Goal: Task Accomplishment & Management: Use online tool/utility

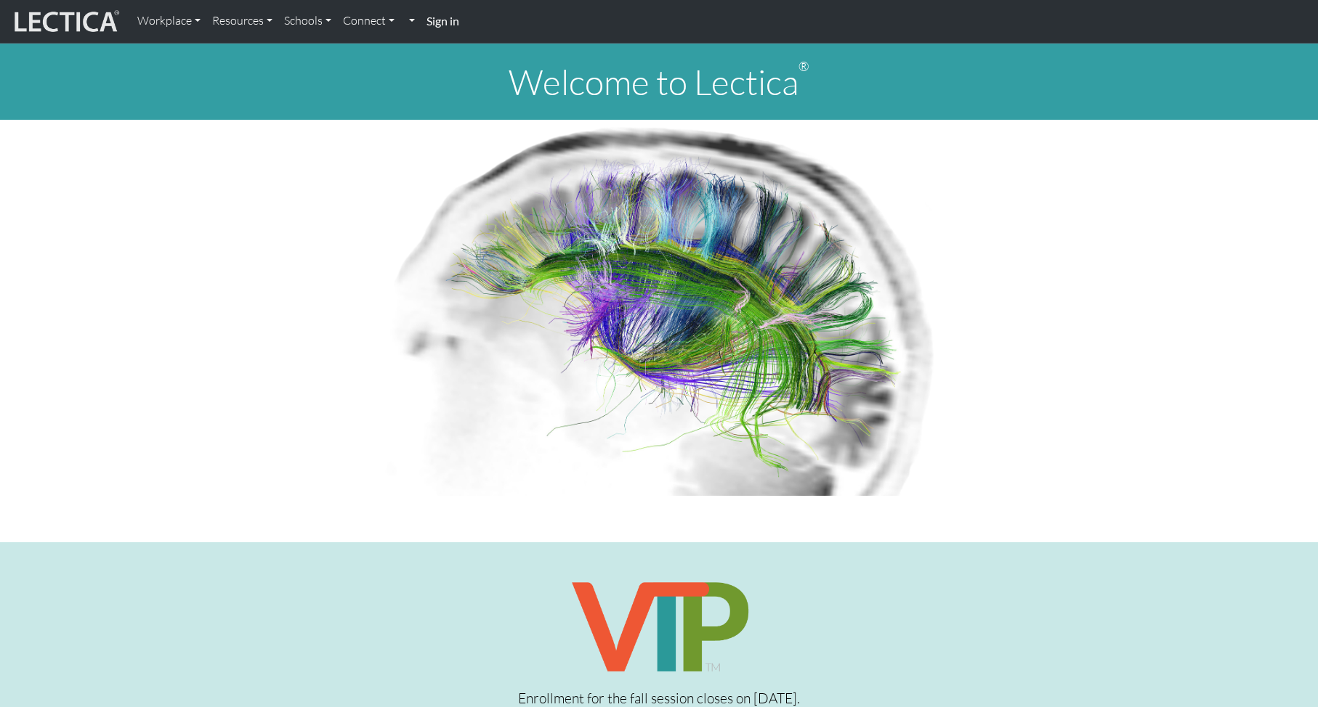
click at [452, 23] on strong "Sign in" at bounding box center [442, 21] width 33 height 14
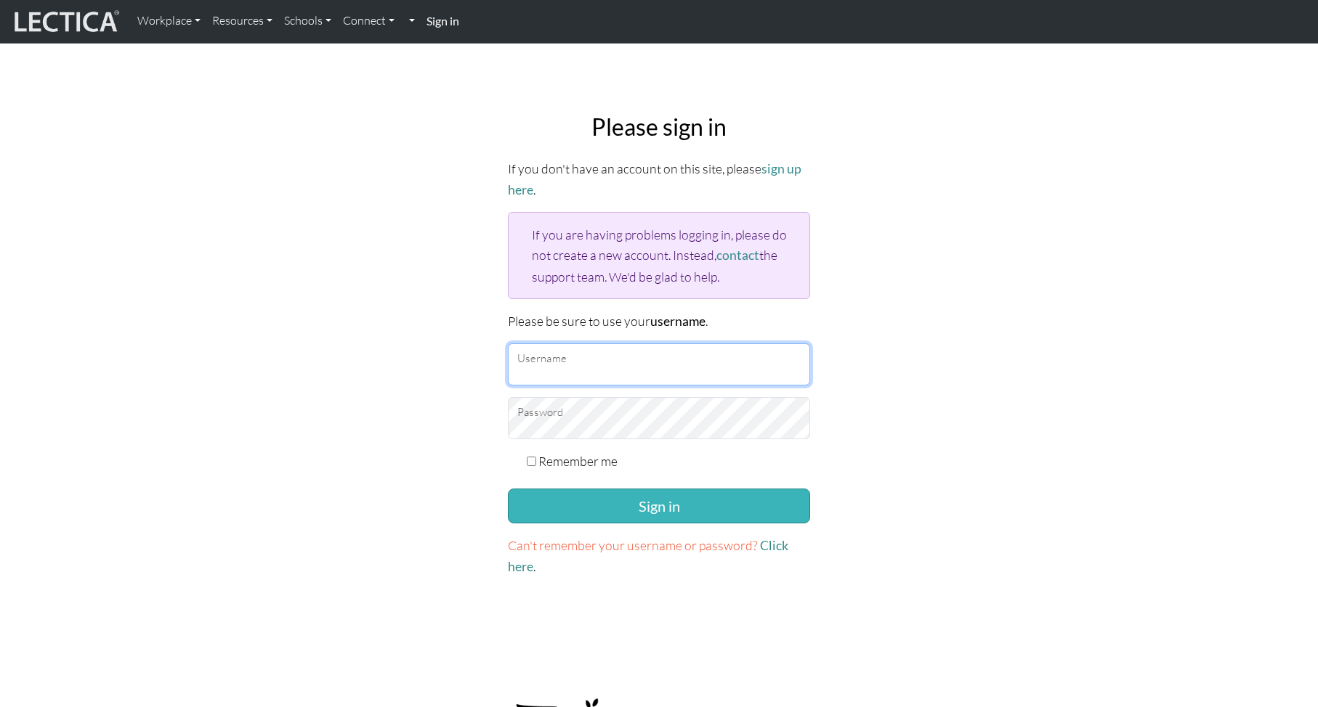
type input "theodawson"
click at [595, 503] on button "Sign in" at bounding box center [659, 506] width 302 height 35
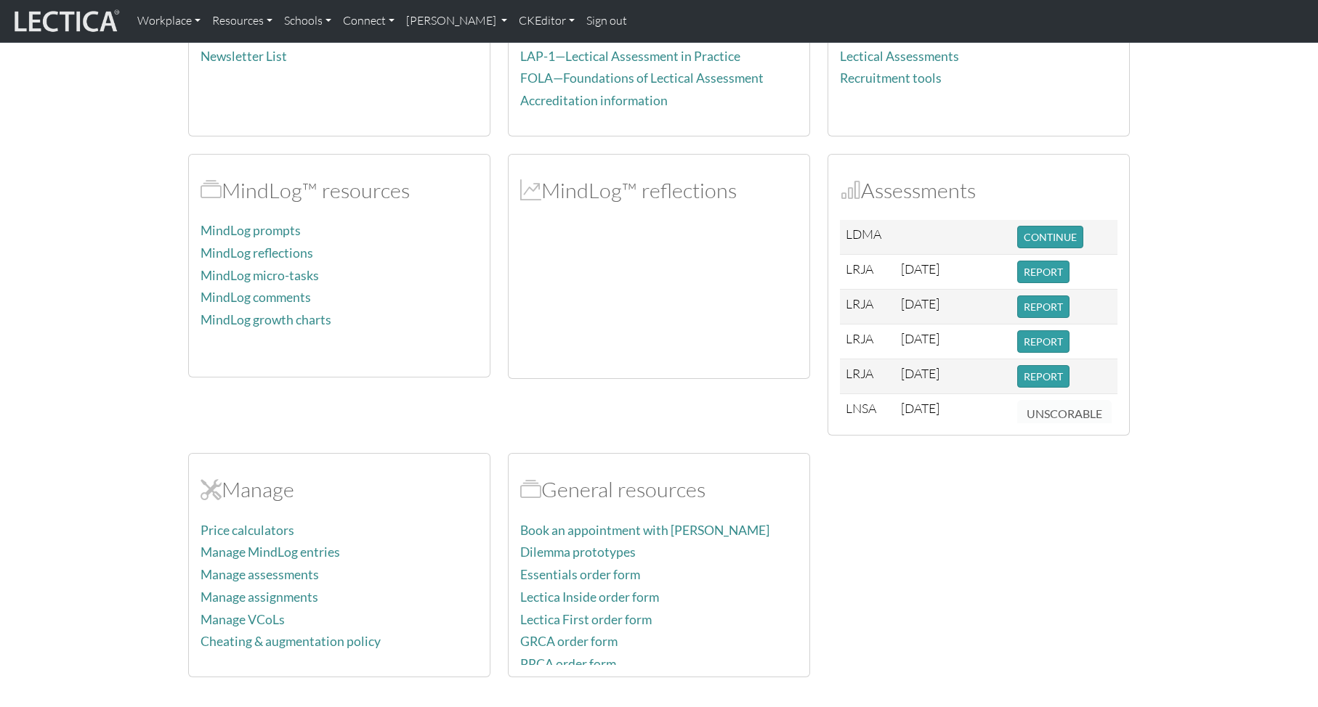
scroll to position [240, 0]
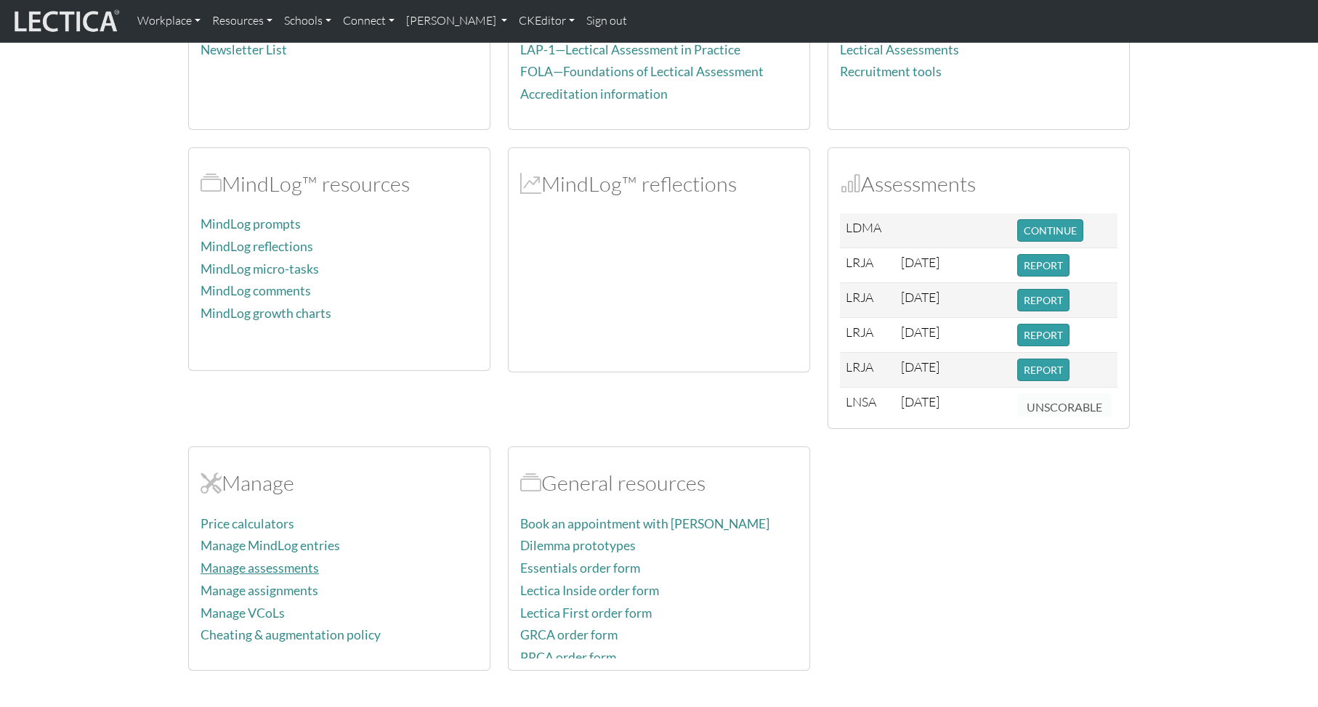
click at [253, 565] on link "Manage assessments" at bounding box center [259, 568] width 118 height 15
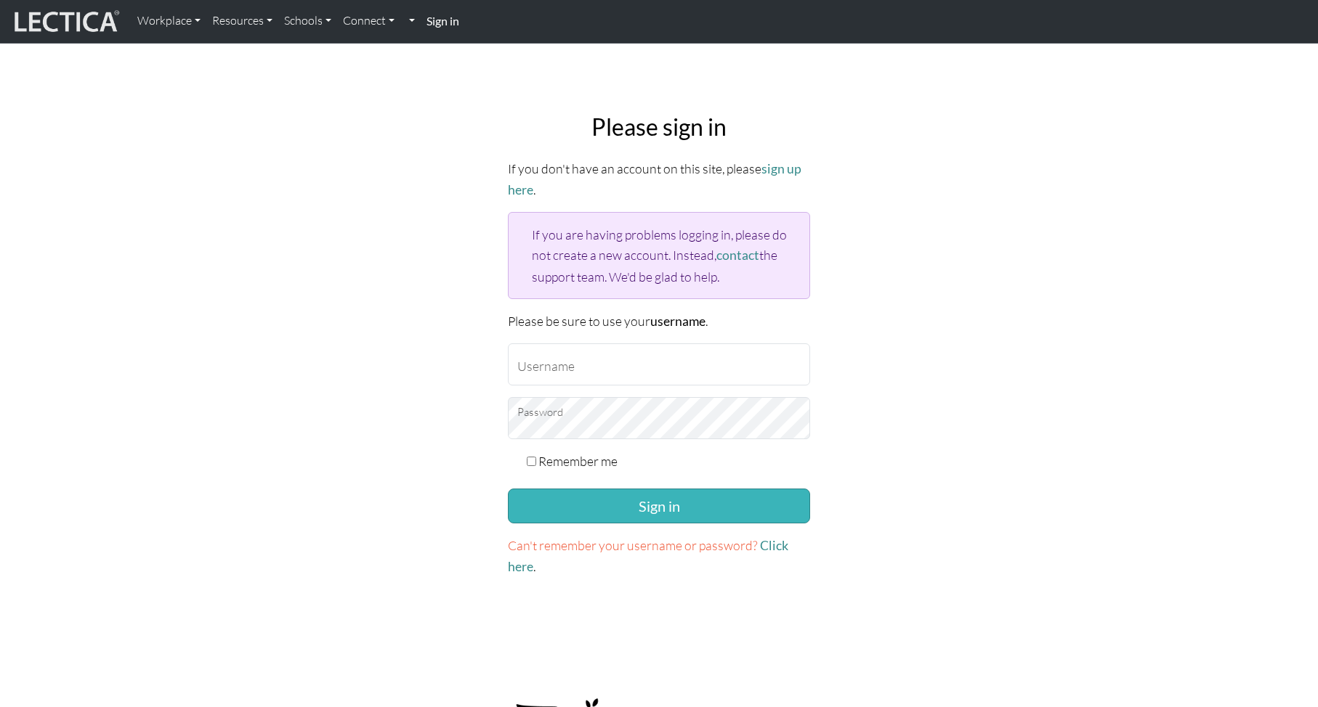
type input "theodawson"
click at [574, 506] on button "Sign in" at bounding box center [659, 506] width 302 height 35
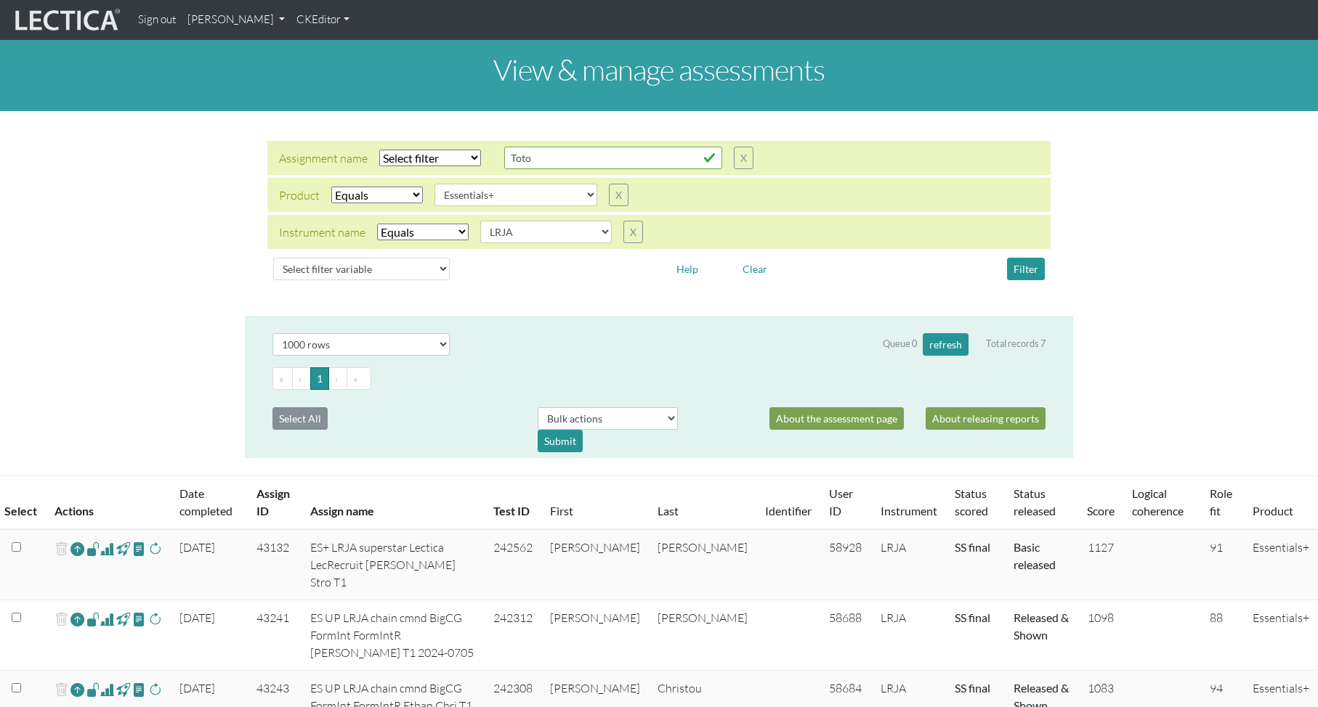
select select "Essentials+"
select select "LRJA"
select select "1000"
click at [432, 153] on select "Select filter Equals Does not equal Contains Does not contain Starts with Ends …" at bounding box center [430, 158] width 102 height 17
select select "icontains"
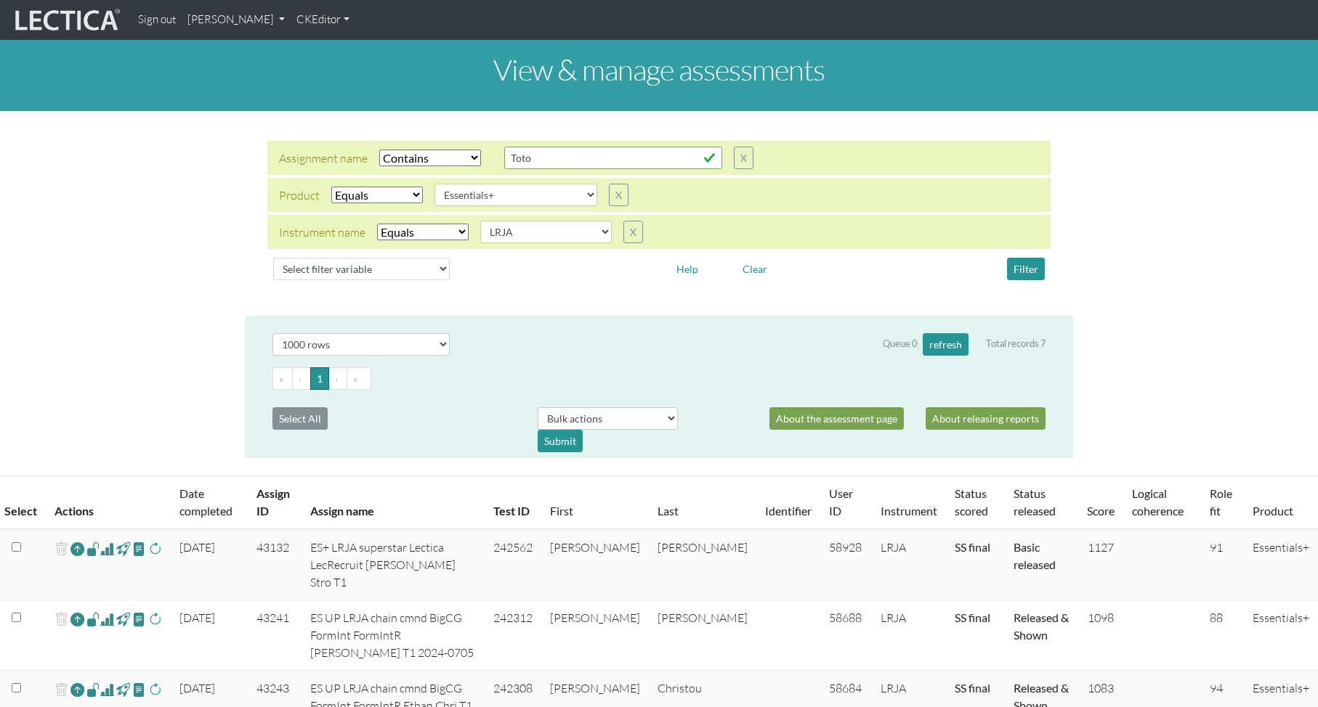
click at [379, 150] on select "Select filter Equals Does not equal Contains Does not contain Starts with Ends …" at bounding box center [430, 158] width 102 height 17
click at [540, 153] on input "Toto" at bounding box center [613, 158] width 218 height 23
drag, startPoint x: 521, startPoint y: 154, endPoint x: 484, endPoint y: 151, distance: 36.4
click at [486, 151] on div "Assignment name Select filter Equals Does not equal Contains Does not contain S…" at bounding box center [516, 158] width 474 height 23
type input "LISMBA"
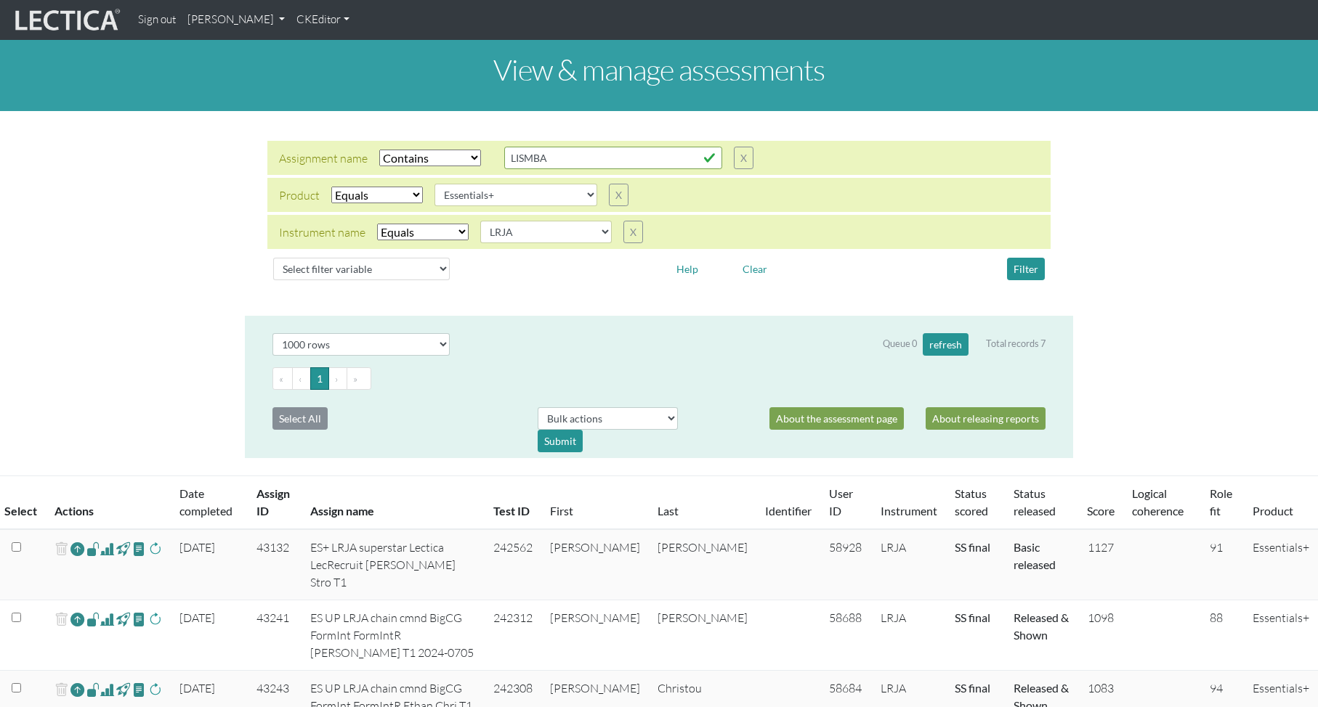
click at [374, 190] on select "Select filter Equals Does not equal" at bounding box center [377, 195] width 92 height 17
select select
click at [331, 187] on select "Select filter Equals Does not equal" at bounding box center [377, 195] width 92 height 17
click at [417, 230] on select "Select filter Equals Does not equal" at bounding box center [423, 232] width 92 height 17
select select
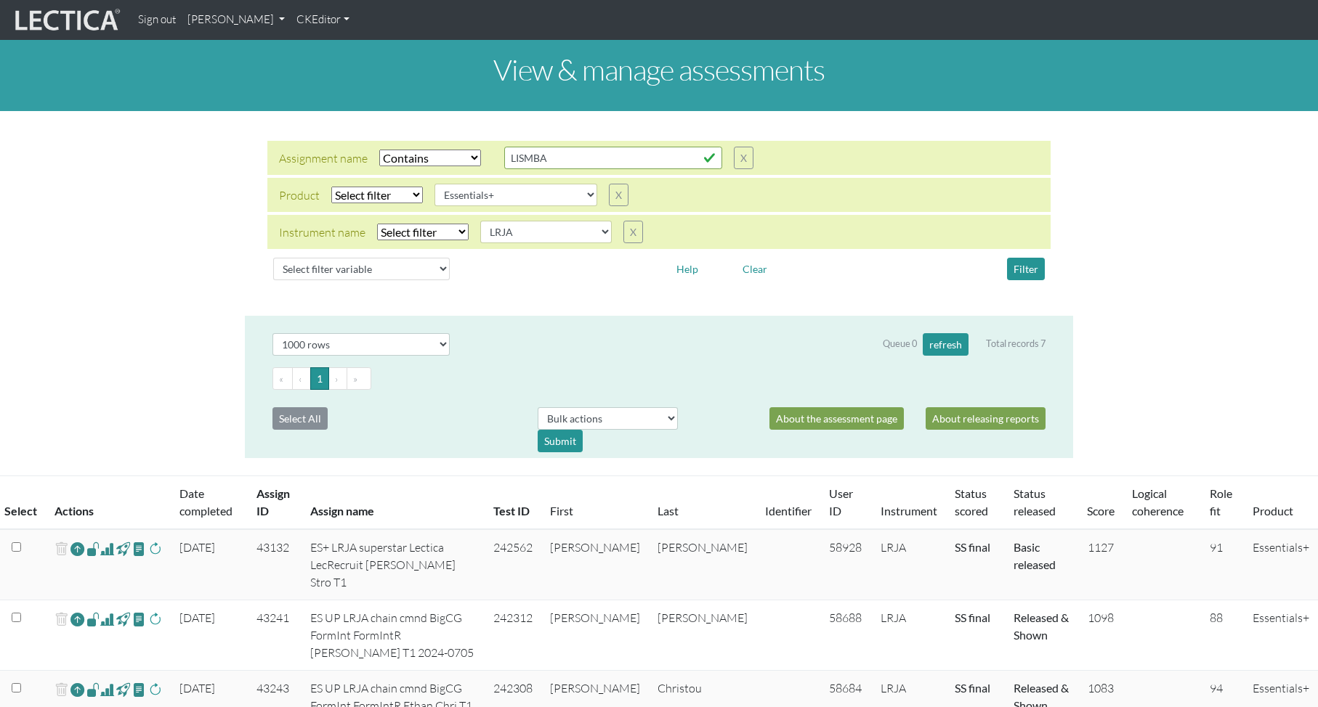
click at [377, 224] on select "Select filter Equals Does not equal" at bounding box center [423, 232] width 92 height 17
click at [1023, 272] on button "Filter" at bounding box center [1026, 269] width 38 height 23
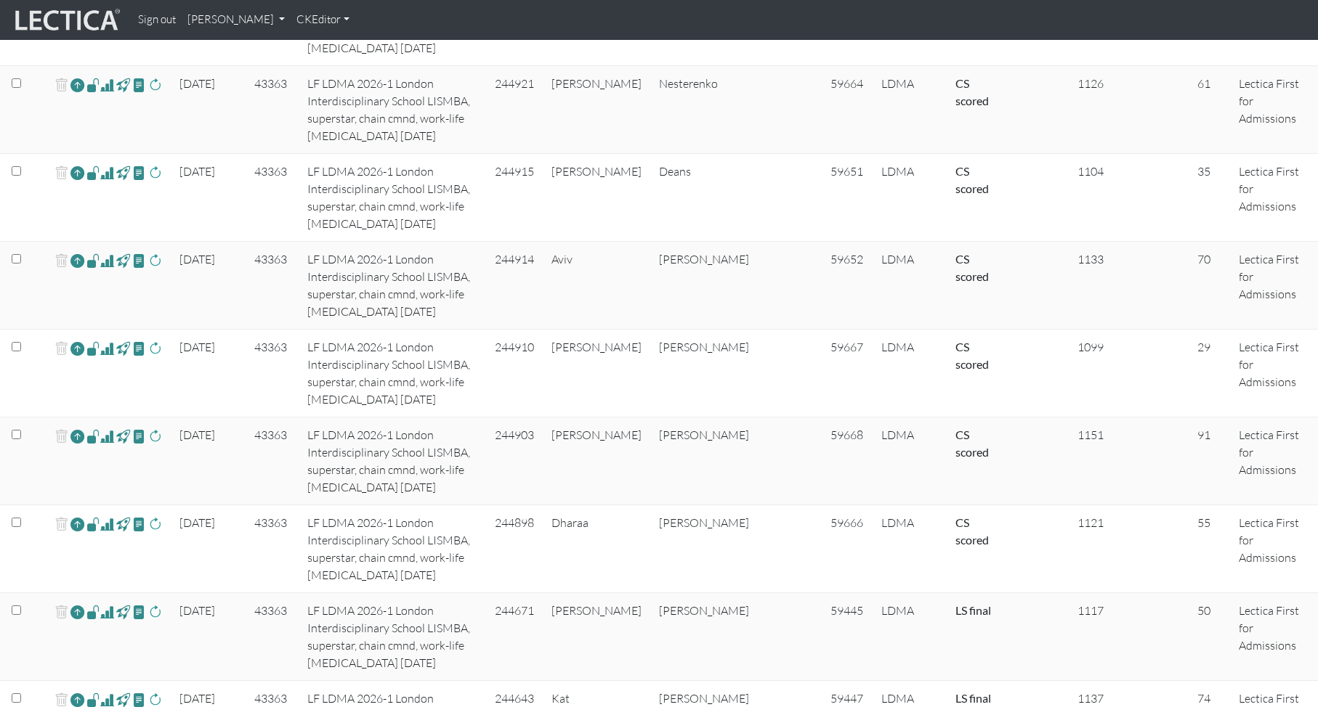
scroll to position [626, 0]
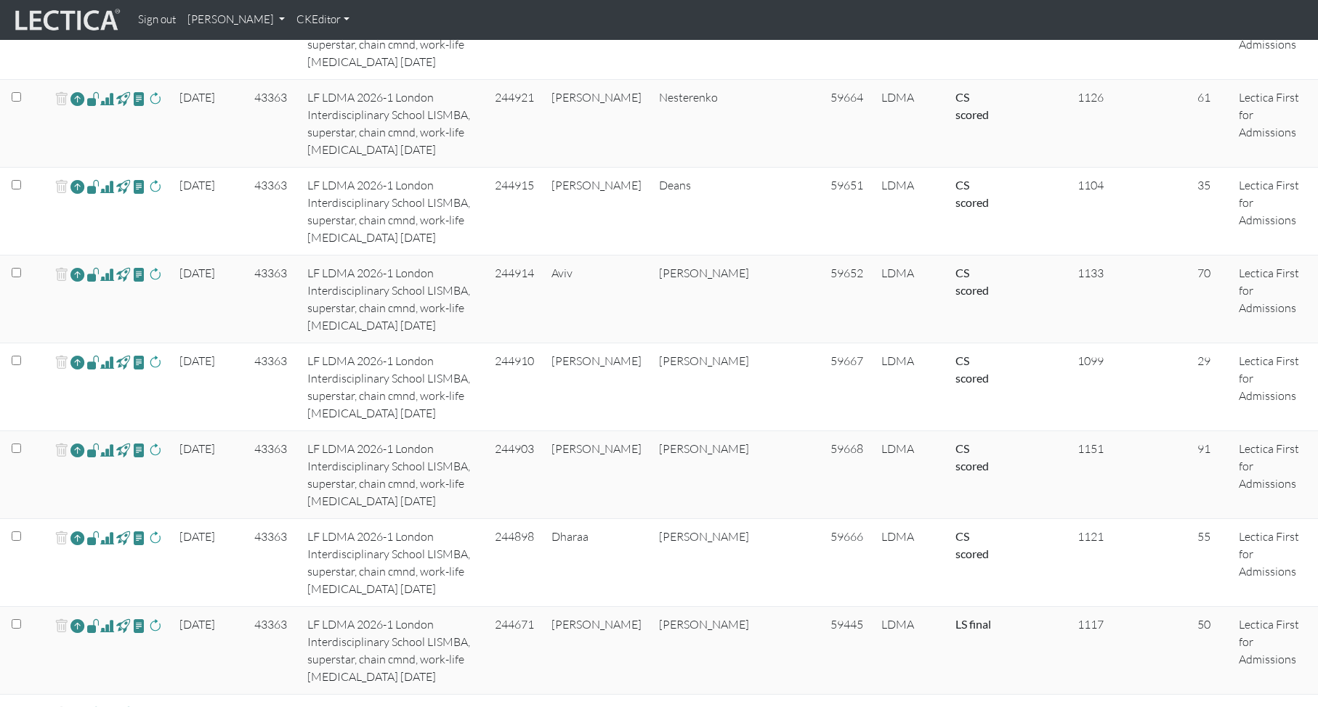
click at [106, 274] on span at bounding box center [107, 274] width 14 height 17
